Goal: Register for event/course

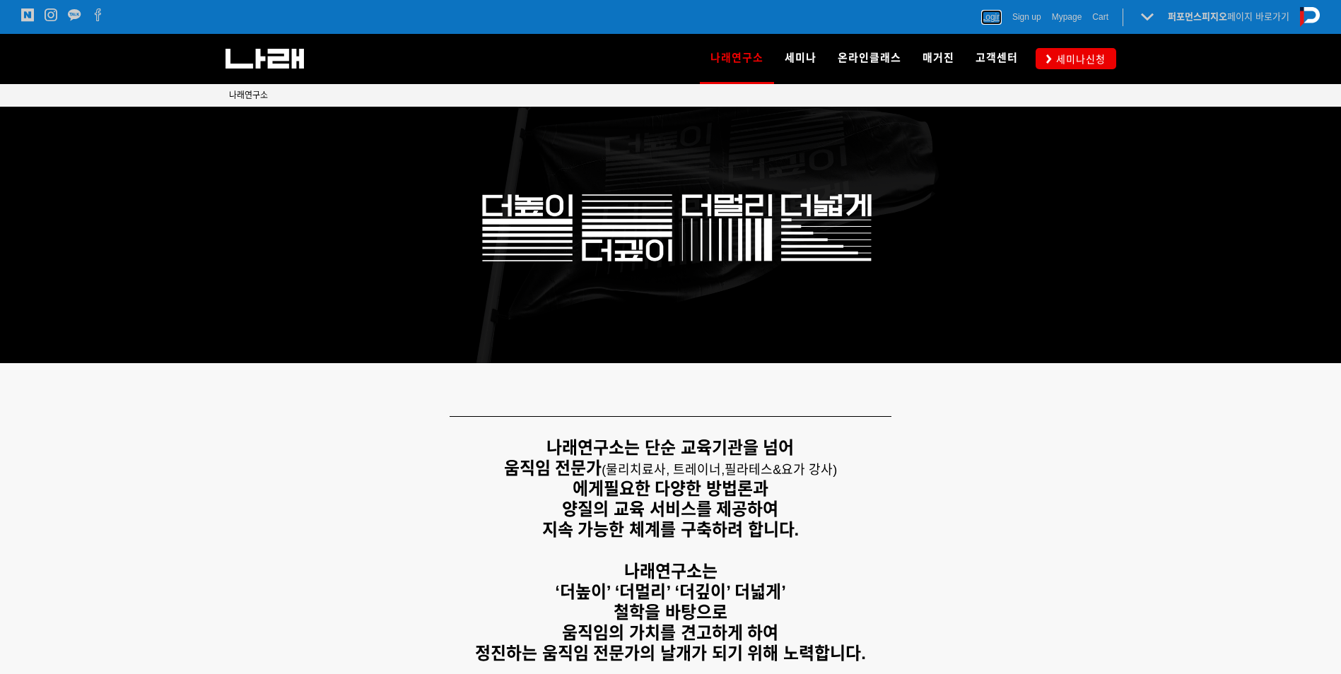
click at [996, 16] on span "Login" at bounding box center [991, 17] width 20 height 14
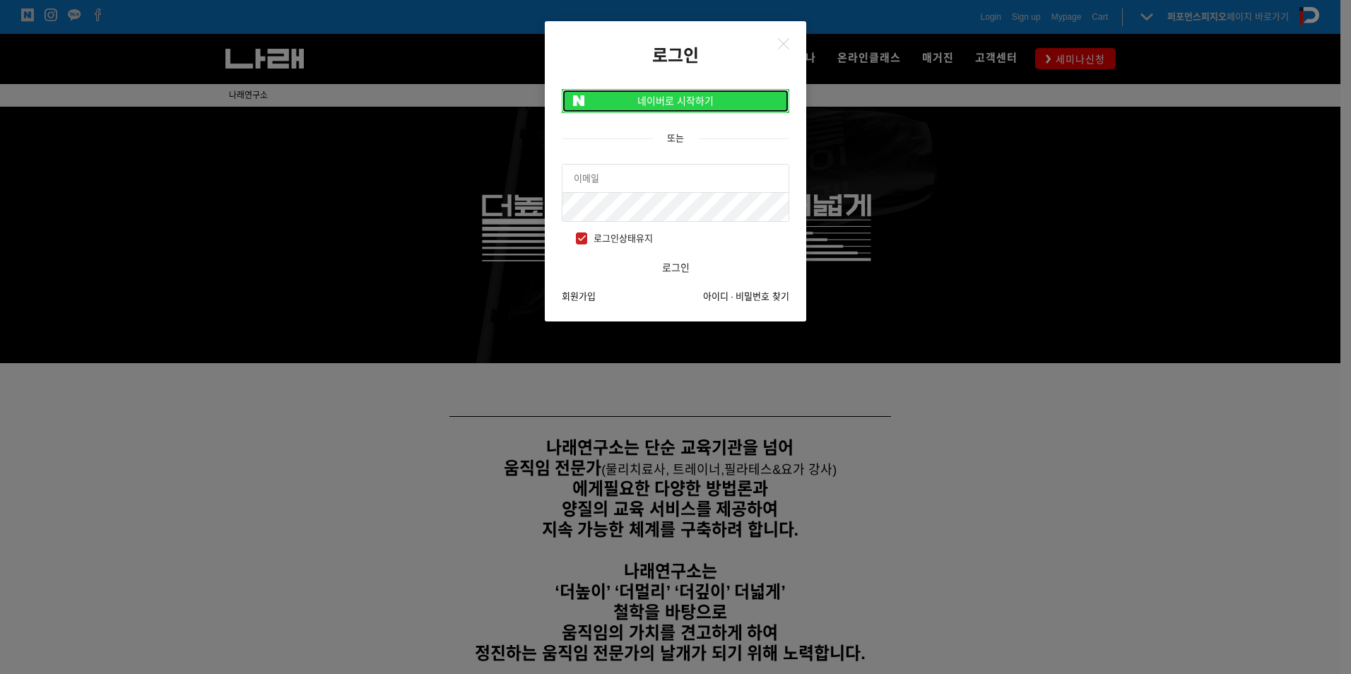
click at [678, 101] on link "네이버로 시작하기" at bounding box center [676, 101] width 228 height 24
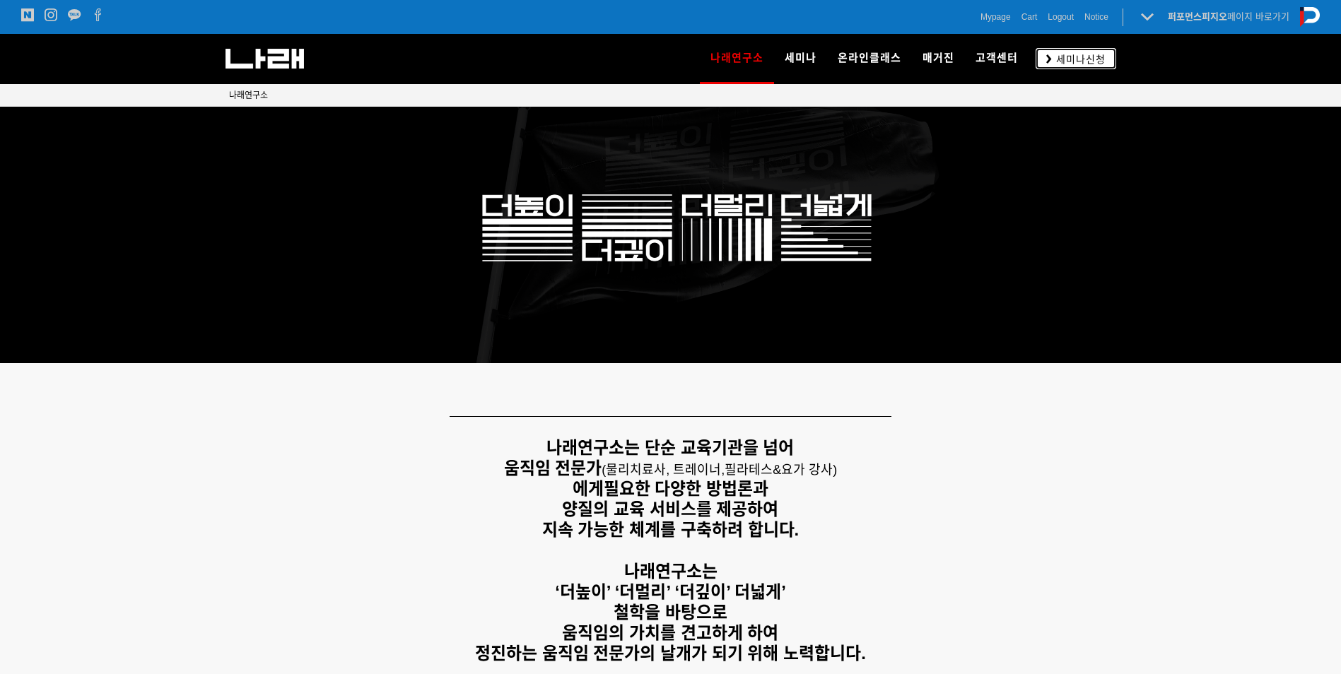
click at [1088, 62] on span "세미나신청" at bounding box center [1079, 59] width 54 height 14
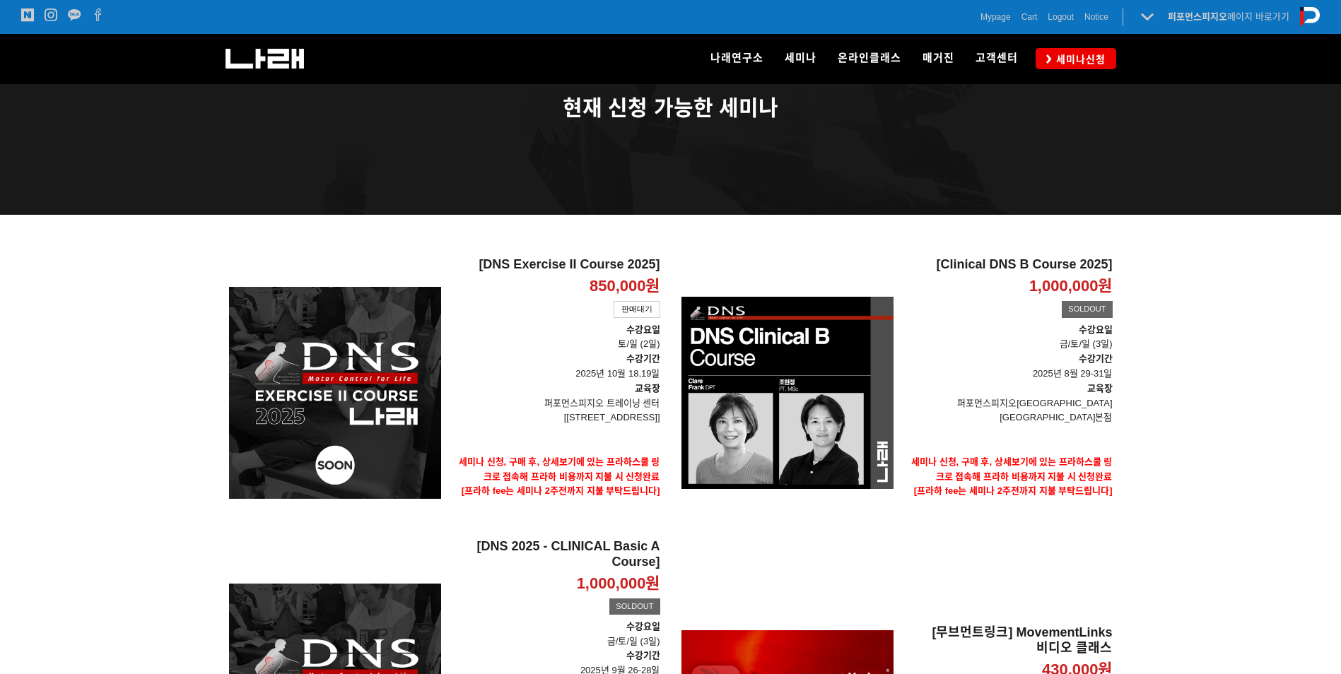
scroll to position [94, 0]
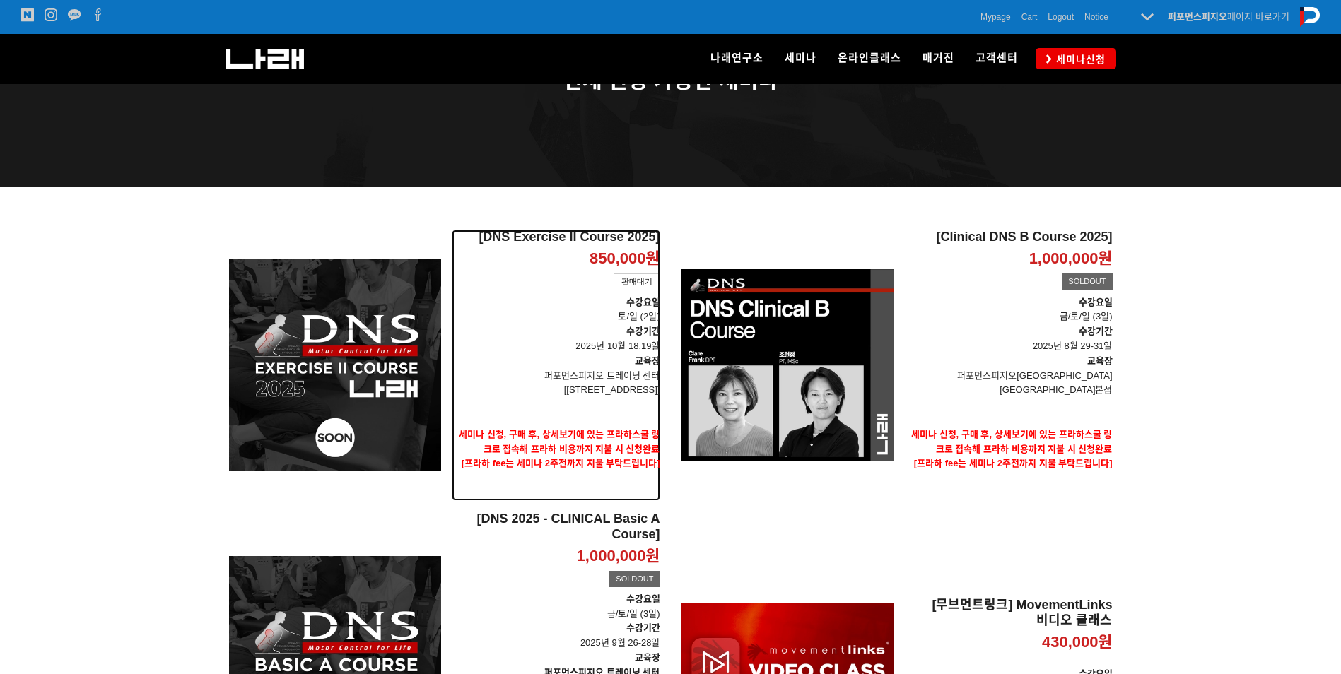
click at [539, 323] on p "수강요일 토/일 (2일)" at bounding box center [556, 310] width 208 height 30
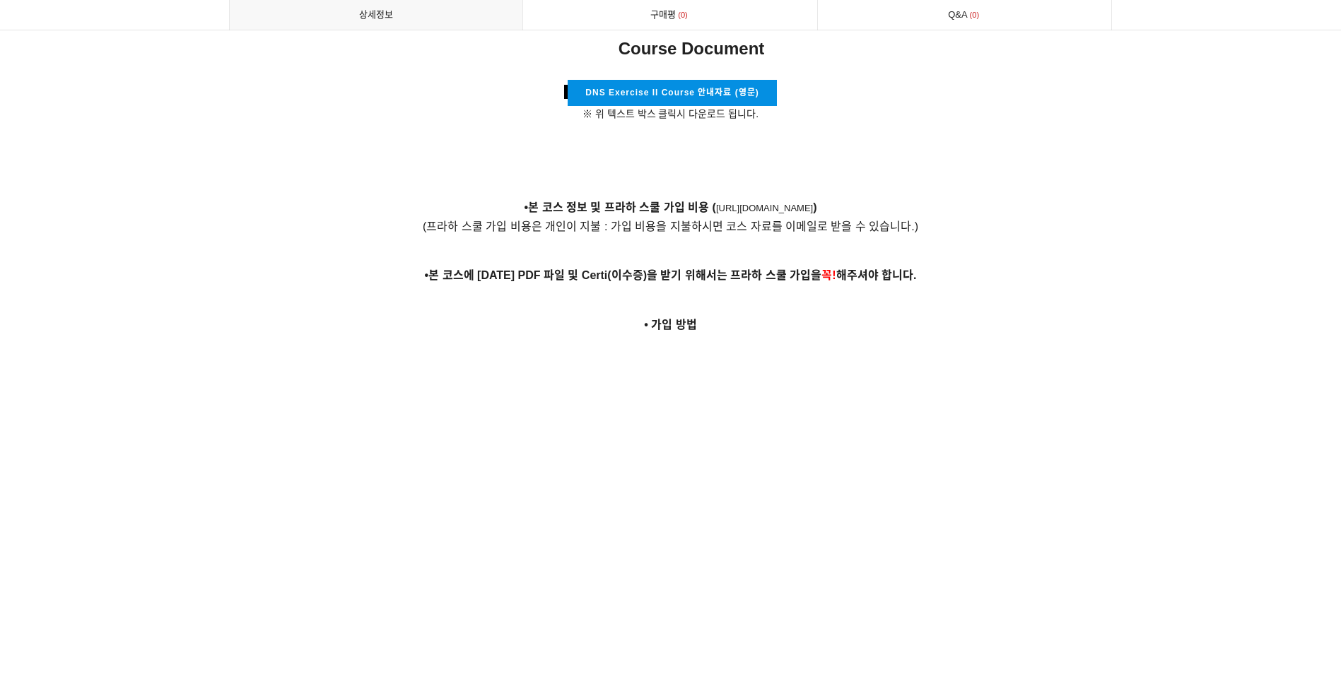
scroll to position [4885, 0]
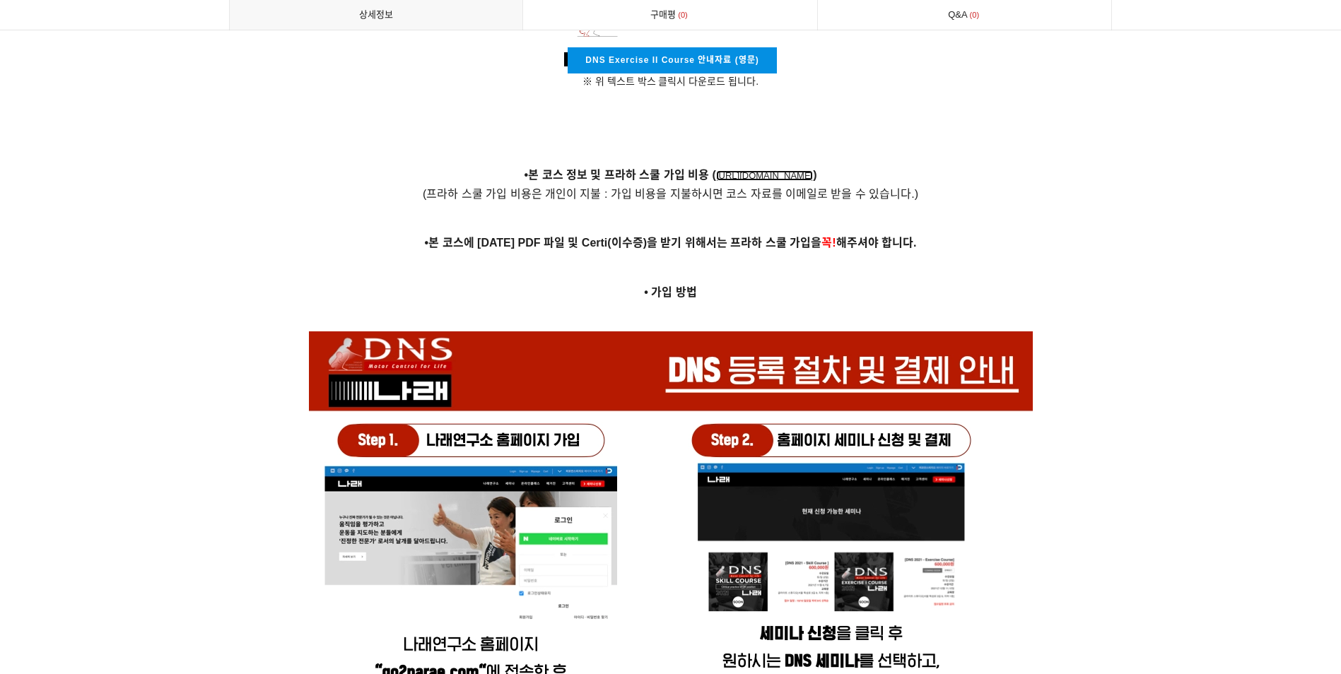
click at [716, 170] on link "[URL][DOMAIN_NAME]" at bounding box center [764, 175] width 97 height 11
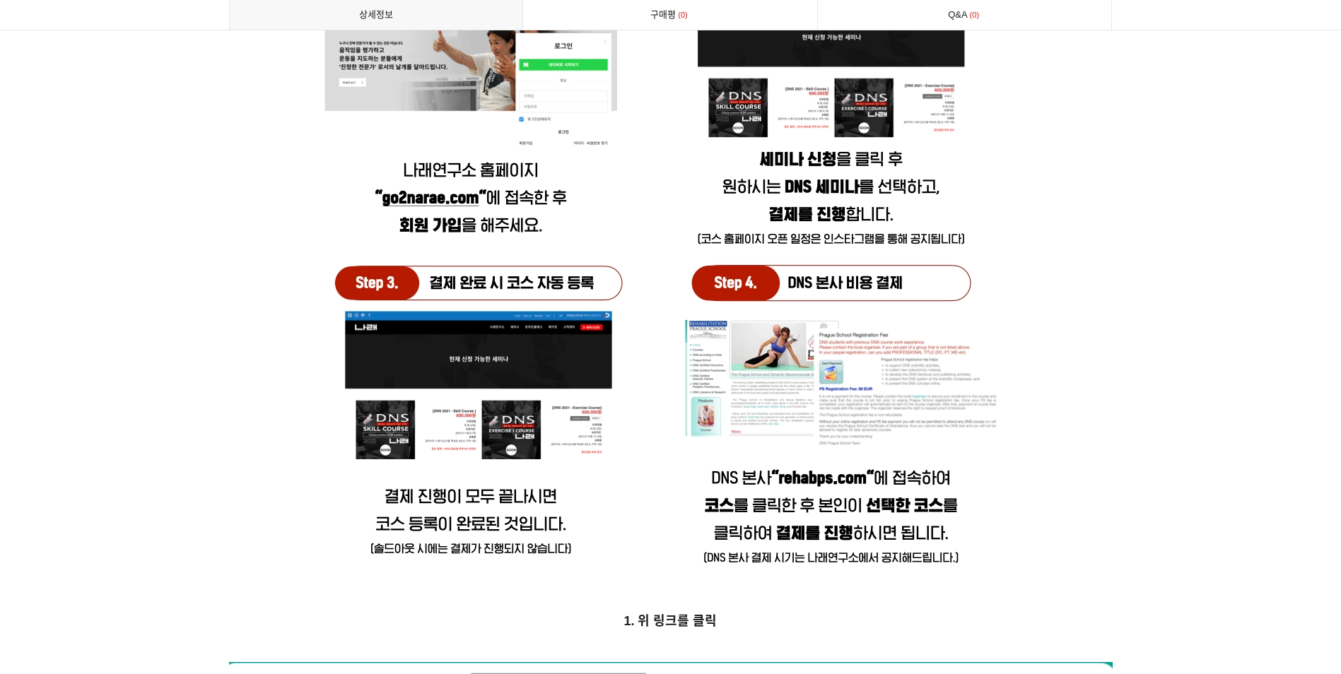
scroll to position [5356, 0]
